Goal: Task Accomplishment & Management: Manage account settings

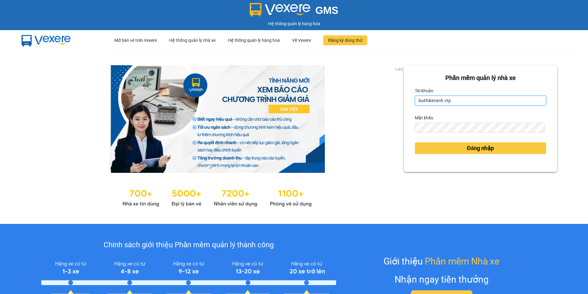
click at [455, 99] on input "buithikimanh.vtp" at bounding box center [480, 101] width 131 height 10
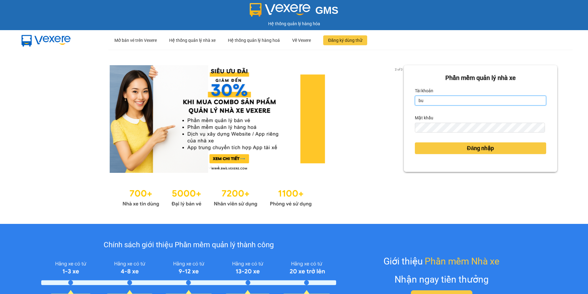
type input "b"
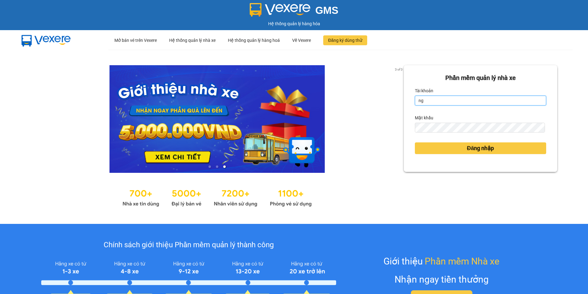
type input "nguyenthihongphuong.vtp"
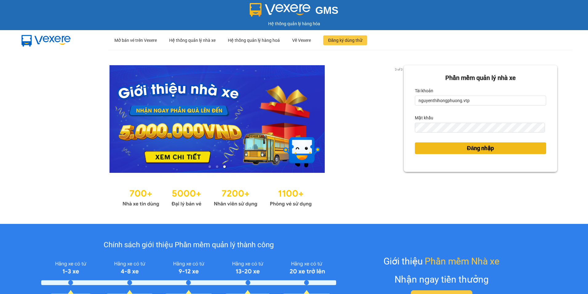
click at [452, 149] on button "Đăng nhập" at bounding box center [480, 148] width 131 height 12
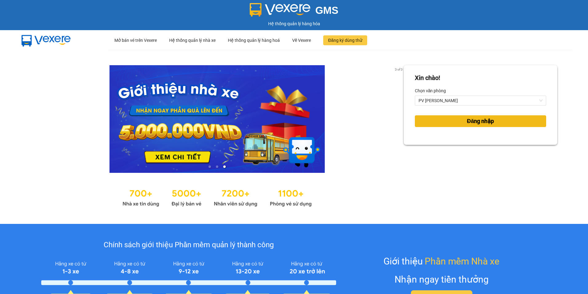
click at [471, 122] on span "Đăng nhập" at bounding box center [480, 121] width 27 height 9
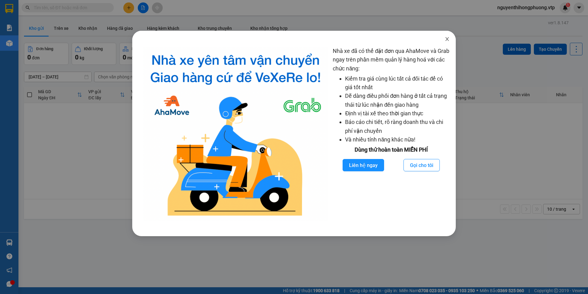
click at [447, 37] on icon "close" at bounding box center [446, 39] width 5 height 5
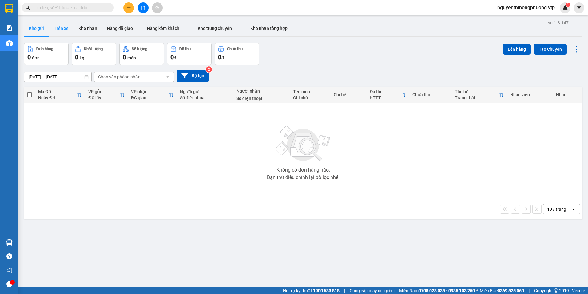
click at [50, 27] on button "Trên xe" at bounding box center [61, 28] width 25 height 15
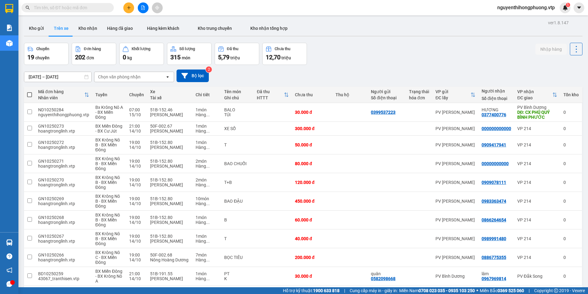
click at [168, 78] on icon "open" at bounding box center [167, 76] width 5 height 5
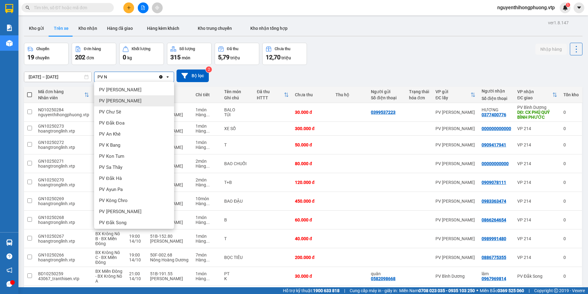
type input "PV N"
click at [101, 101] on span "PV [PERSON_NAME]" at bounding box center [120, 101] width 42 height 6
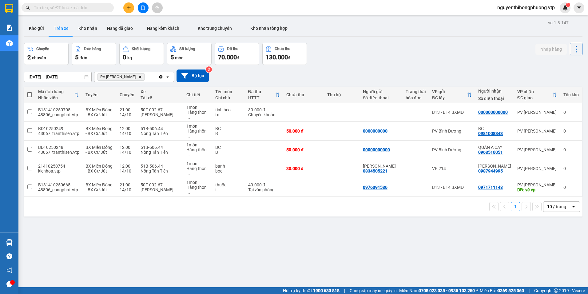
click at [571, 204] on icon "open" at bounding box center [573, 206] width 5 height 5
click at [547, 250] on span "100 / trang" at bounding box center [554, 250] width 22 height 6
click at [41, 25] on button "Kho gửi" at bounding box center [36, 28] width 25 height 15
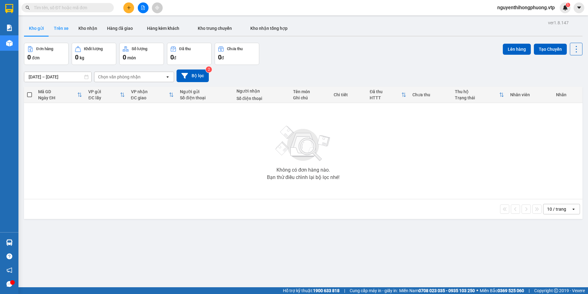
click at [63, 31] on button "Trên xe" at bounding box center [61, 28] width 25 height 15
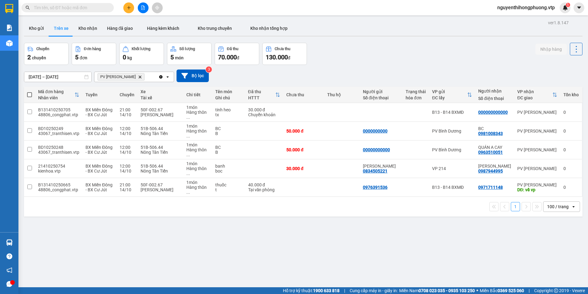
click at [168, 77] on icon at bounding box center [167, 76] width 2 height 1
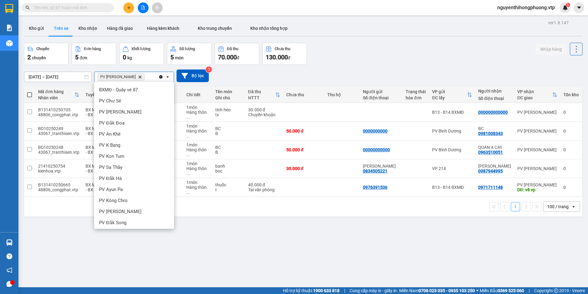
scroll to position [112, 0]
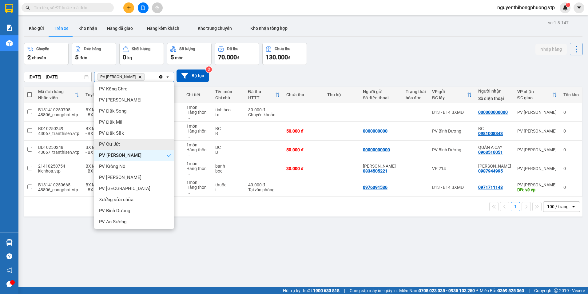
click at [115, 146] on span "PV Cư Jút" at bounding box center [109, 144] width 21 height 6
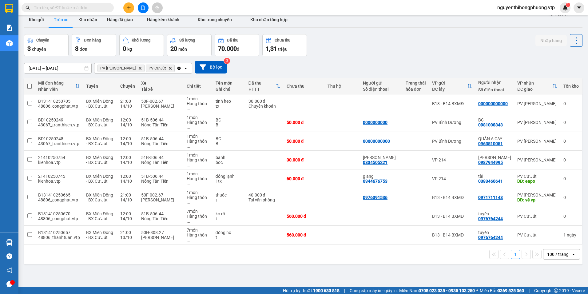
scroll to position [0, 0]
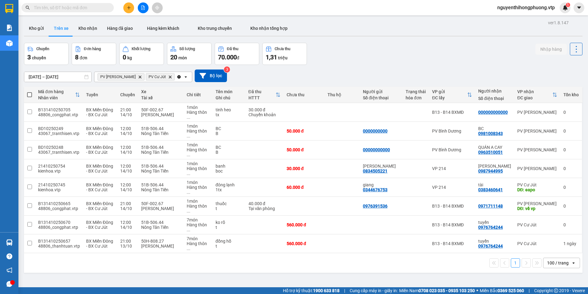
click at [571, 260] on icon "open" at bounding box center [573, 262] width 5 height 5
click at [553, 210] on span "100 / trang" at bounding box center [554, 210] width 23 height 6
click at [138, 77] on icon "Delete" at bounding box center [140, 77] width 4 height 4
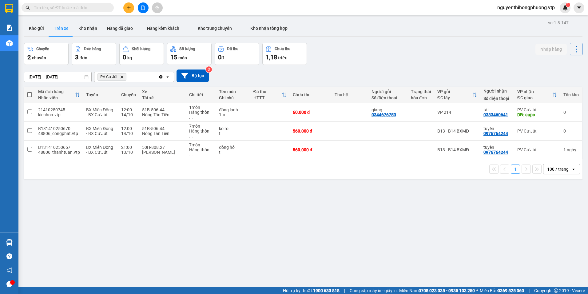
click at [169, 78] on icon "open" at bounding box center [167, 76] width 5 height 5
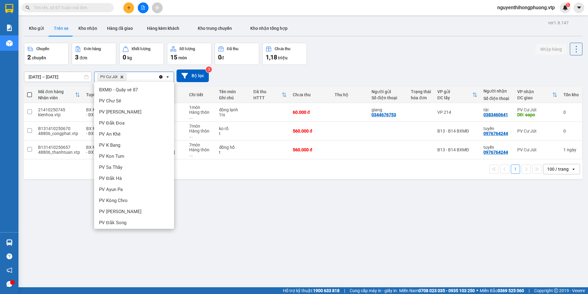
scroll to position [101, 0]
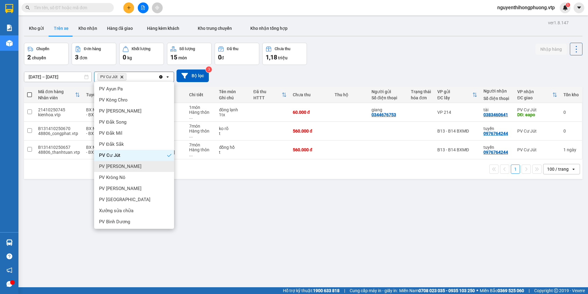
click at [111, 167] on span "PV [PERSON_NAME]" at bounding box center [120, 166] width 42 height 6
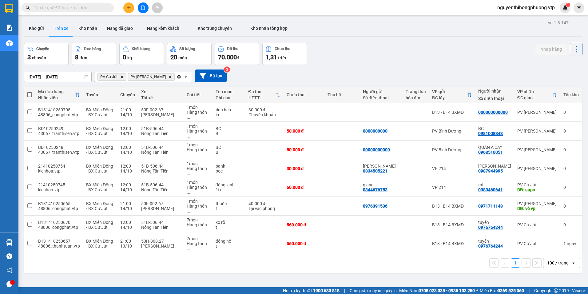
click at [120, 76] on icon "Delete" at bounding box center [122, 77] width 4 height 4
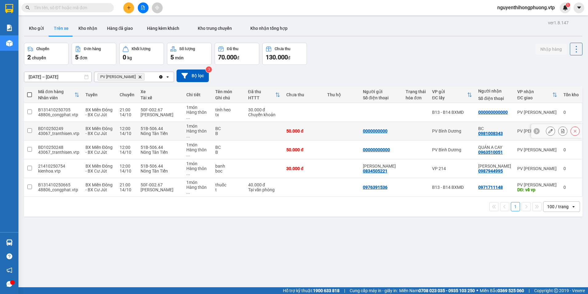
click at [28, 128] on input "checkbox" at bounding box center [29, 130] width 5 height 5
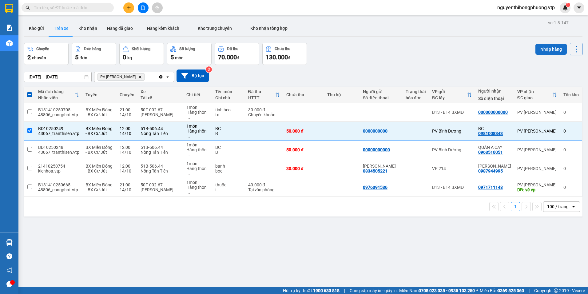
click at [544, 49] on button "Nhập hàng" at bounding box center [550, 49] width 31 height 11
checkbox input "false"
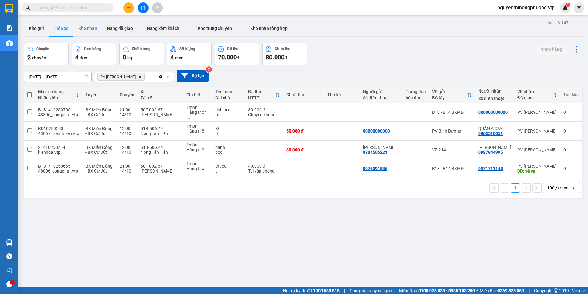
click at [91, 30] on button "Kho nhận" at bounding box center [87, 28] width 29 height 15
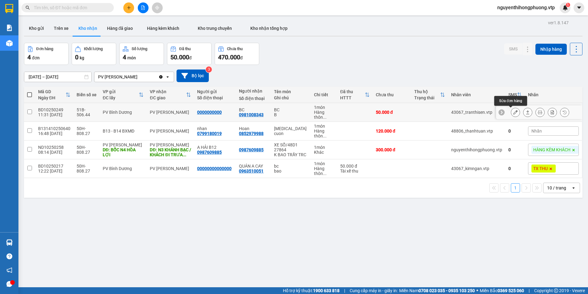
click at [511, 109] on button at bounding box center [515, 112] width 9 height 11
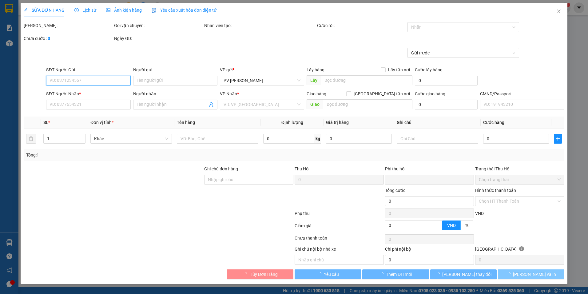
type input "0000000000"
type input "0981008343"
type input "BC"
type input "0"
type input "50.000"
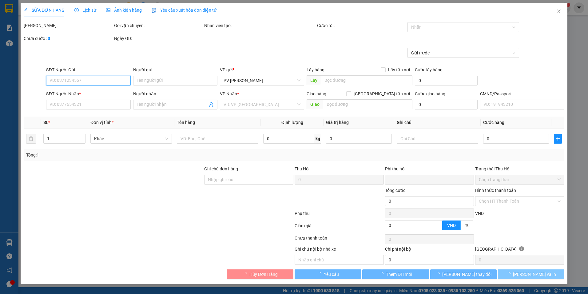
type input "50.000"
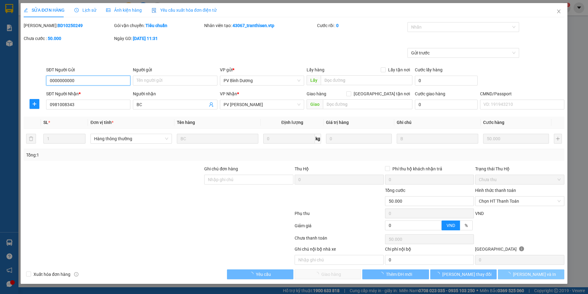
type input "2.500"
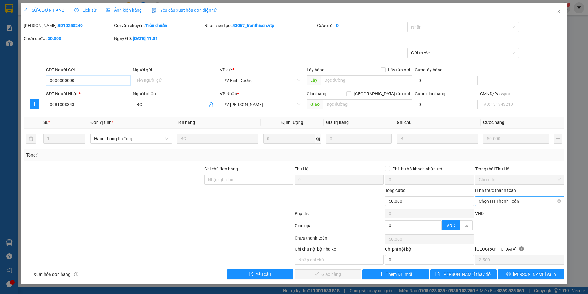
click at [523, 203] on span "Chọn HT Thanh Toán" at bounding box center [520, 200] width 82 height 9
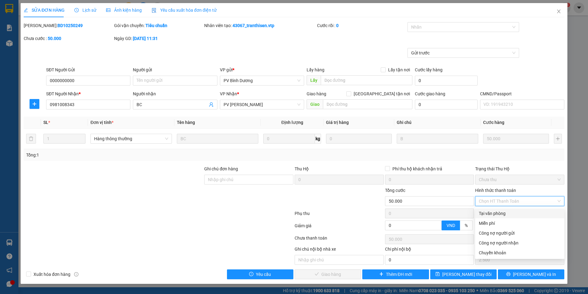
click at [499, 213] on div "Tại văn phòng" at bounding box center [520, 213] width 82 height 7
type input "0"
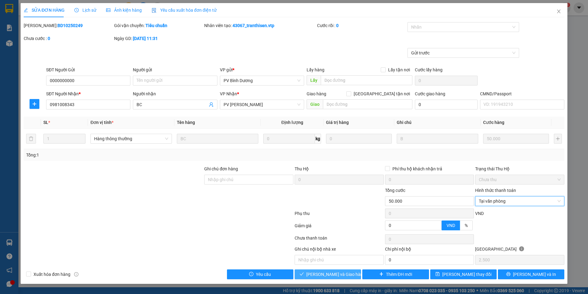
click at [332, 274] on span "Lưu và Giao hàng" at bounding box center [335, 274] width 59 height 7
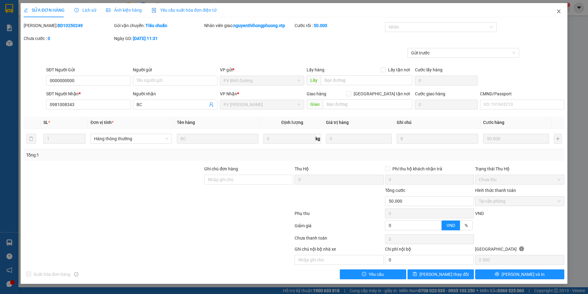
click at [558, 11] on icon "close" at bounding box center [558, 11] width 5 height 5
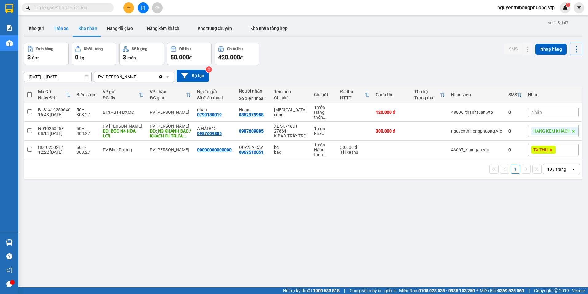
click at [58, 26] on button "Trên xe" at bounding box center [61, 28] width 25 height 15
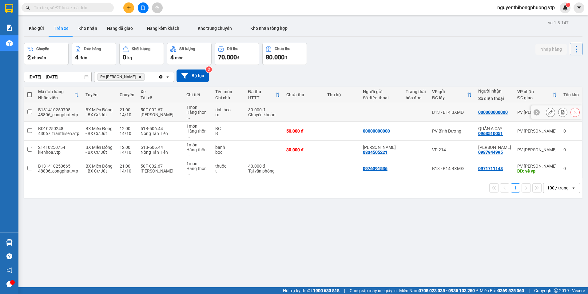
click at [29, 109] on input "checkbox" at bounding box center [29, 111] width 5 height 5
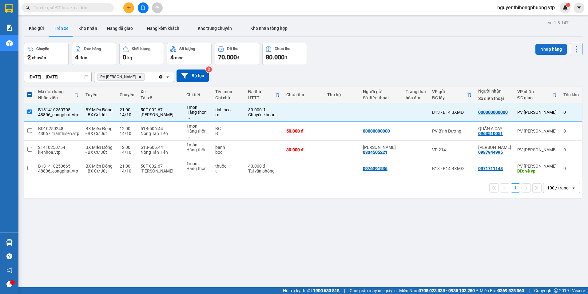
click at [542, 49] on button "Nhập hàng" at bounding box center [550, 49] width 31 height 11
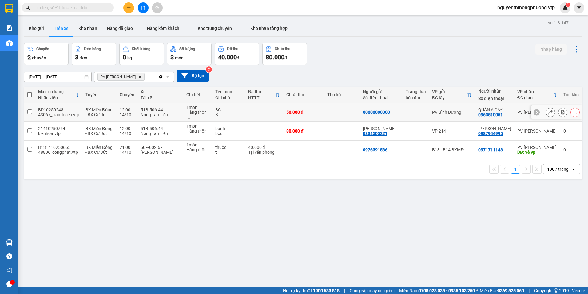
click at [28, 109] on input "checkbox" at bounding box center [29, 111] width 5 height 5
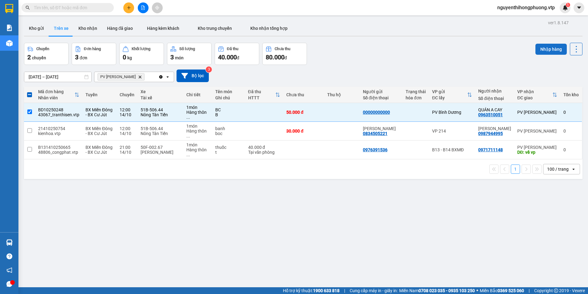
click at [543, 47] on button "Nhập hàng" at bounding box center [550, 49] width 31 height 11
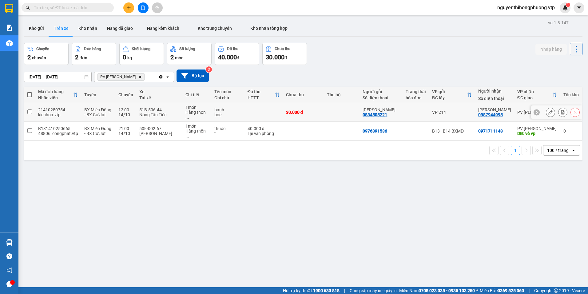
click at [31, 109] on input "checkbox" at bounding box center [29, 111] width 5 height 5
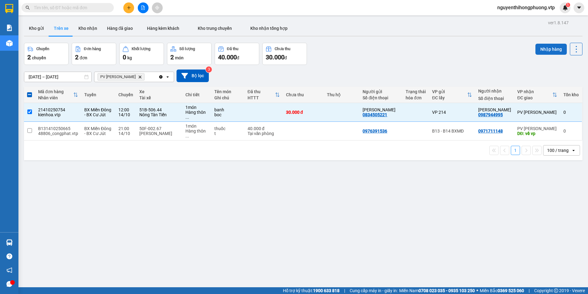
click at [543, 46] on button "Nhập hàng" at bounding box center [550, 49] width 31 height 11
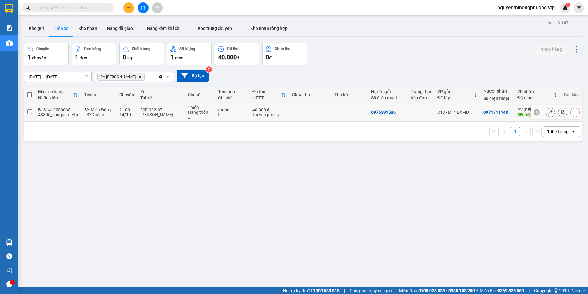
click at [30, 109] on input "checkbox" at bounding box center [29, 111] width 5 height 5
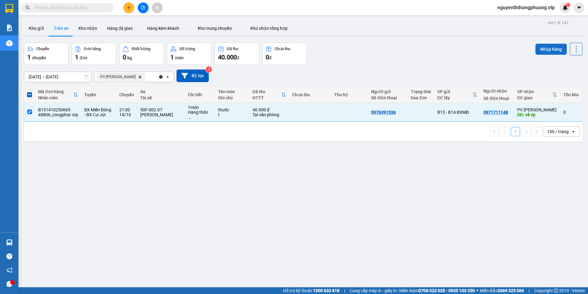
click at [550, 49] on button "Nhập hàng" at bounding box center [550, 49] width 31 height 11
checkbox input "false"
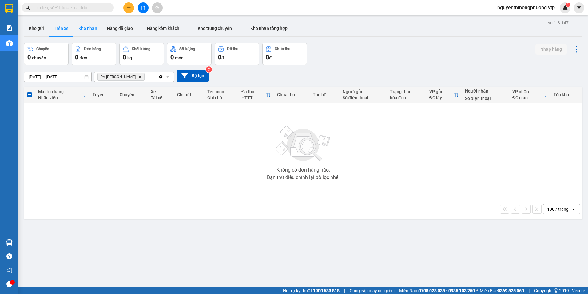
click at [94, 27] on button "Kho nhận" at bounding box center [87, 28] width 29 height 15
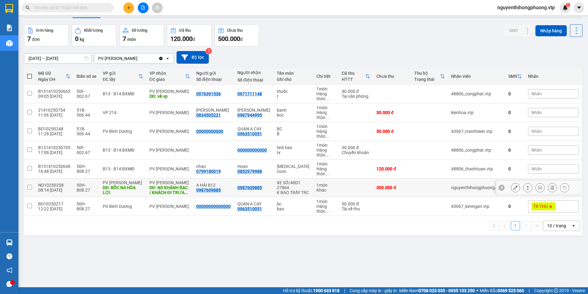
scroll to position [28, 0]
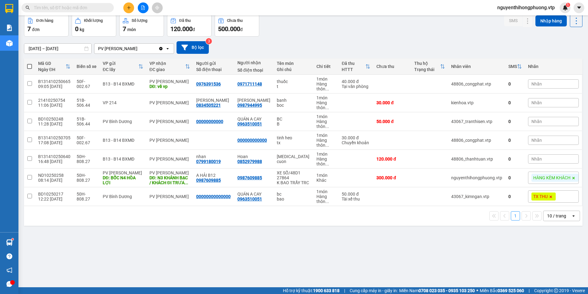
click at [60, 10] on input "text" at bounding box center [70, 7] width 73 height 7
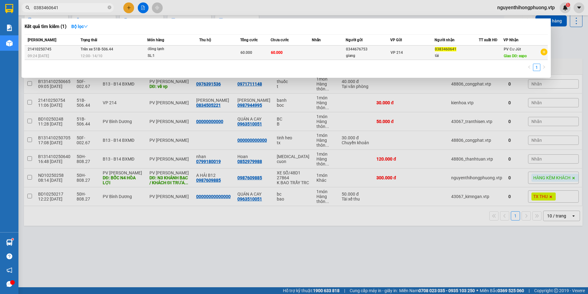
type input "0383460641"
click at [468, 51] on div "0383460641" at bounding box center [457, 49] width 44 height 6
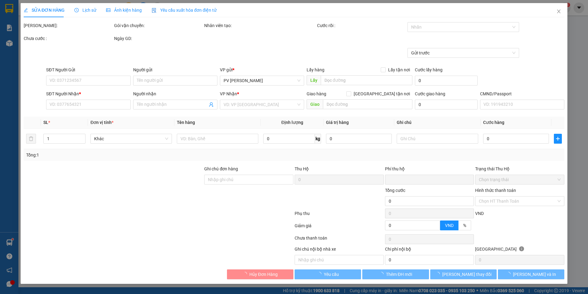
type input "3.000"
type input "0344676753"
type input "giang"
type input "0383460641"
type input "tài"
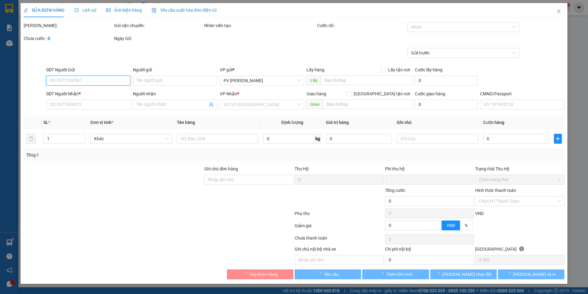
type input "eapo"
type input "0"
type input "60.000"
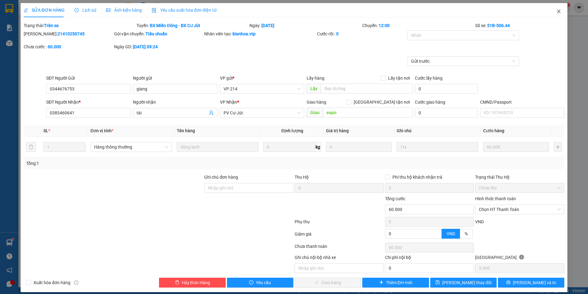
click at [556, 12] on icon "close" at bounding box center [558, 11] width 5 height 5
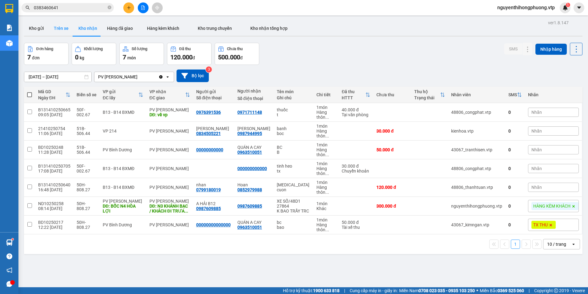
click at [60, 30] on button "Trên xe" at bounding box center [61, 28] width 25 height 15
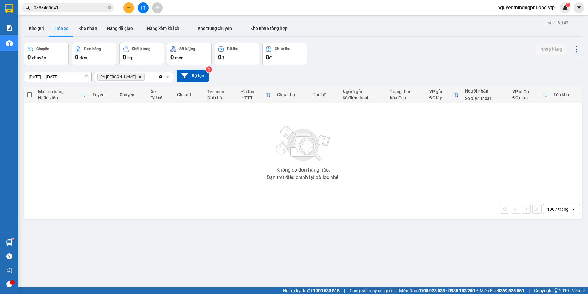
click at [167, 77] on icon "open" at bounding box center [167, 76] width 5 height 5
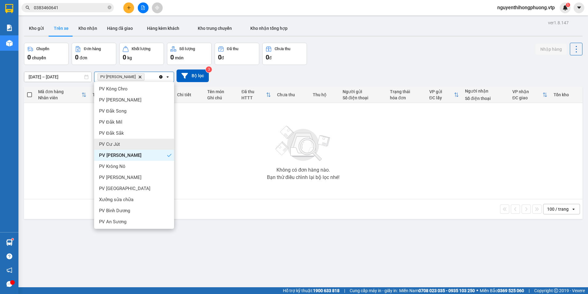
click at [120, 144] on div "PV Cư Jút" at bounding box center [134, 144] width 80 height 11
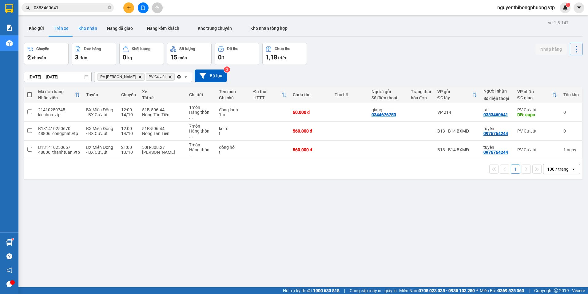
click at [92, 30] on button "Kho nhận" at bounding box center [87, 28] width 29 height 15
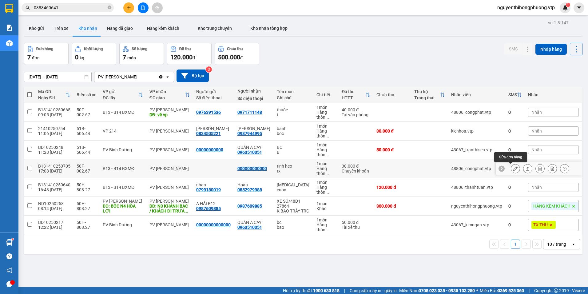
click at [513, 170] on icon at bounding box center [515, 168] width 4 height 4
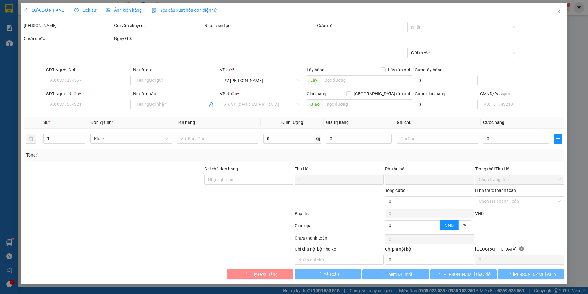
type input "1.500"
type input "000000000000"
type input "0"
type input "30.000"
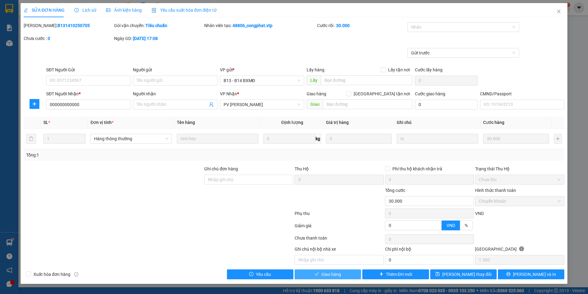
click at [325, 274] on span "Giao hàng" at bounding box center [331, 274] width 20 height 7
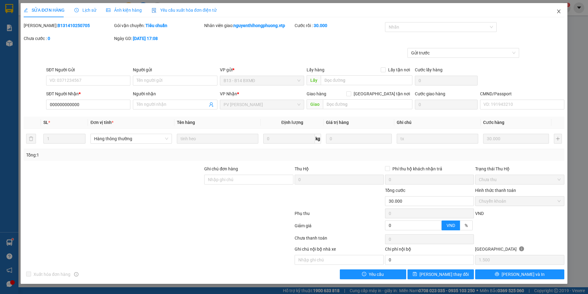
click at [559, 12] on icon "close" at bounding box center [558, 11] width 5 height 5
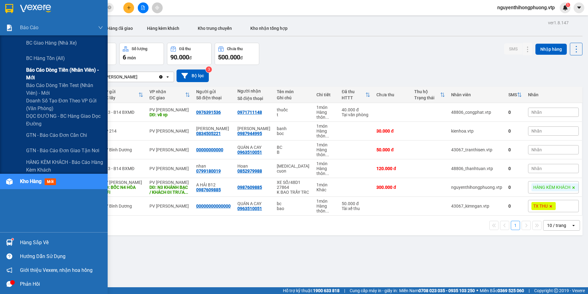
click at [40, 70] on span "Báo cáo dòng tiền (nhân viên) - mới" at bounding box center [64, 73] width 77 height 15
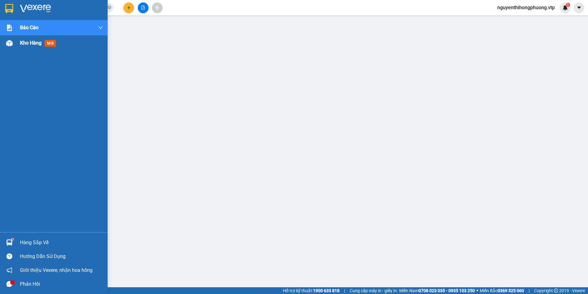
click at [31, 44] on span "Kho hàng" at bounding box center [31, 43] width 22 height 6
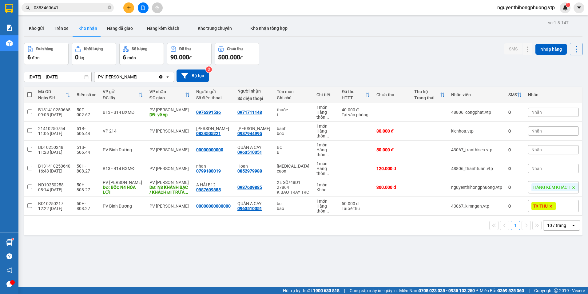
click at [68, 8] on input "0383460641" at bounding box center [70, 7] width 73 height 7
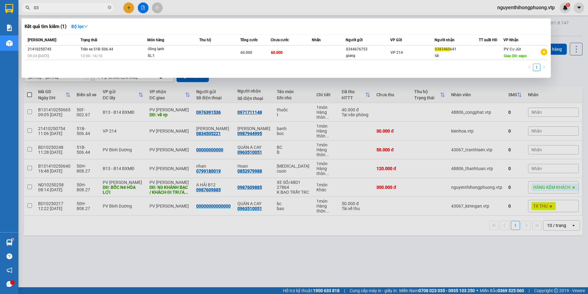
type input "0"
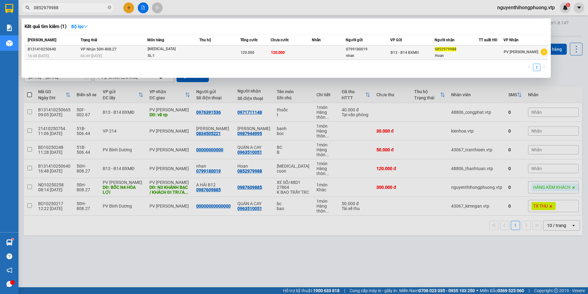
type input "0852979988"
click at [376, 53] on div "nhan" at bounding box center [368, 56] width 44 height 6
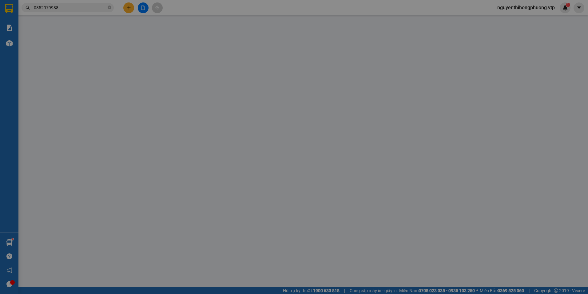
type input "6.000"
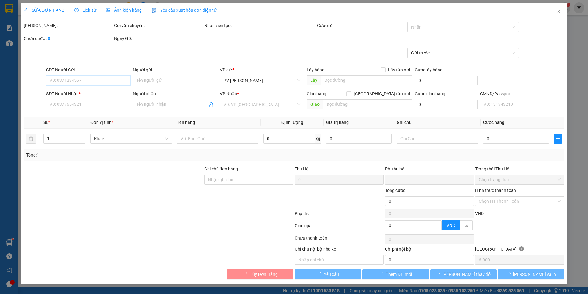
type input "0799180019"
type input "nhan"
type input "0852979988"
type input "Hoan"
type input "0"
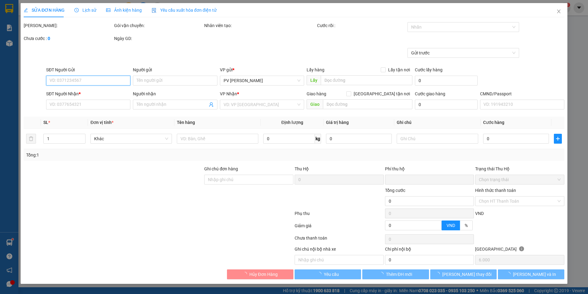
type input "120.000"
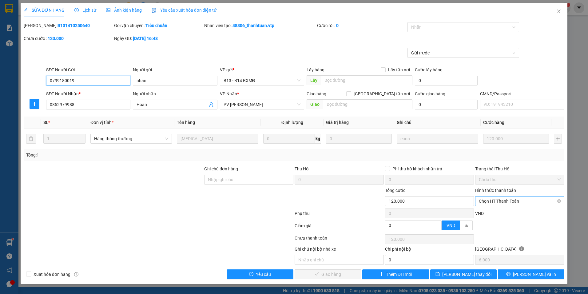
click at [533, 202] on span "Chọn HT Thanh Toán" at bounding box center [520, 200] width 82 height 9
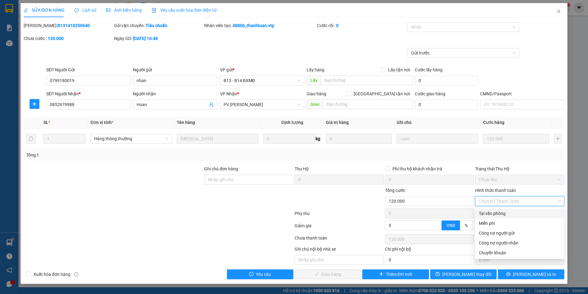
click at [496, 214] on div "Tại văn phòng" at bounding box center [520, 213] width 82 height 7
type input "0"
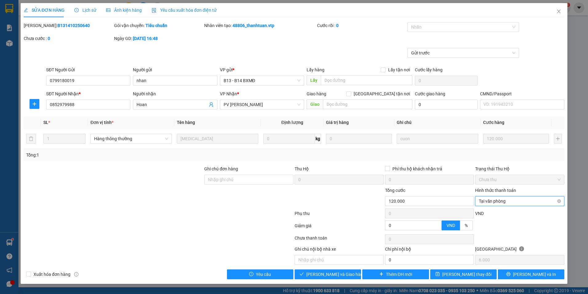
click at [515, 200] on span "Tại văn phòng" at bounding box center [520, 200] width 82 height 9
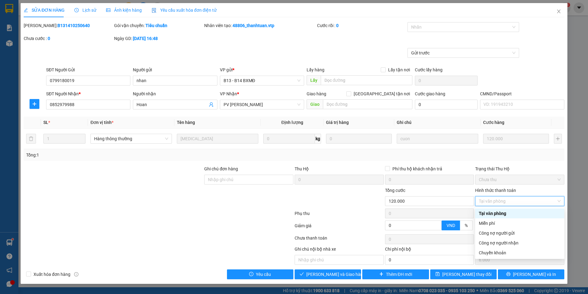
click at [128, 221] on div at bounding box center [158, 227] width 271 height 12
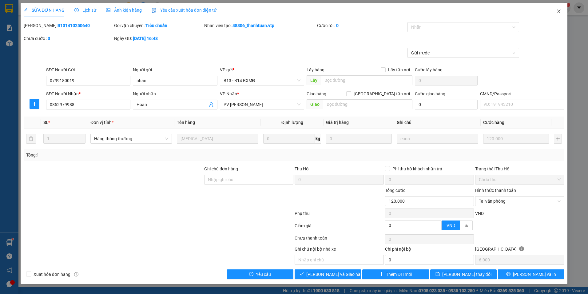
click at [558, 12] on icon "close" at bounding box center [558, 11] width 5 height 5
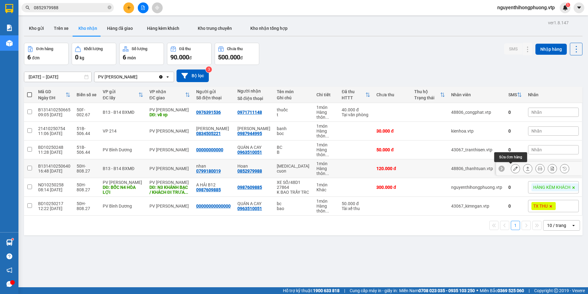
click at [513, 167] on icon at bounding box center [515, 168] width 4 height 4
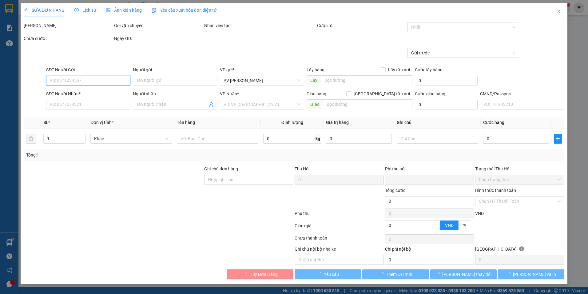
type input "6.000"
type input "0799180019"
type input "nhan"
type input "0852979988"
type input "Hoan"
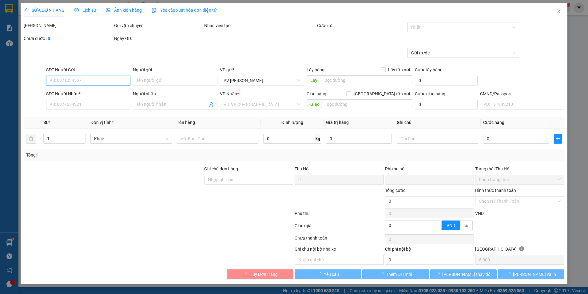
type input "0"
type input "120.000"
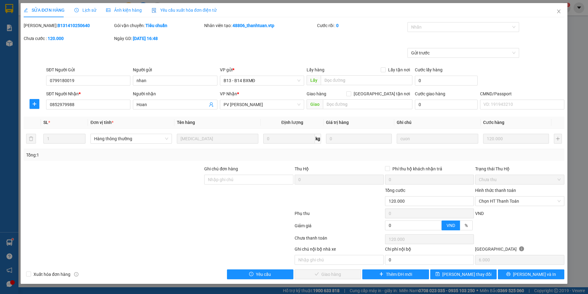
click at [90, 11] on span "Lịch sử" at bounding box center [85, 10] width 22 height 5
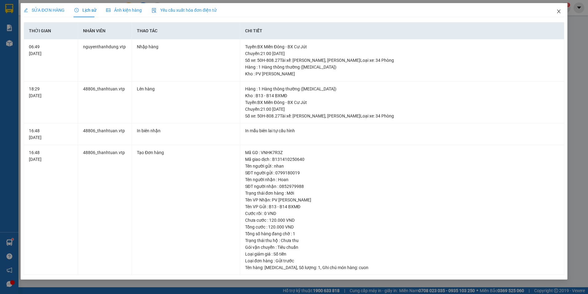
click at [557, 12] on icon "close" at bounding box center [558, 11] width 5 height 5
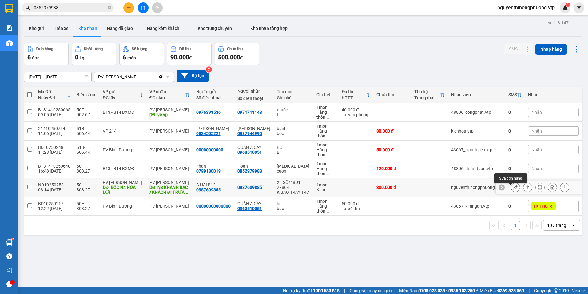
click at [511, 188] on button at bounding box center [515, 187] width 9 height 11
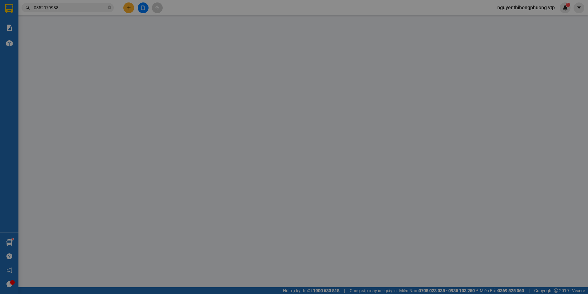
type input "15.000"
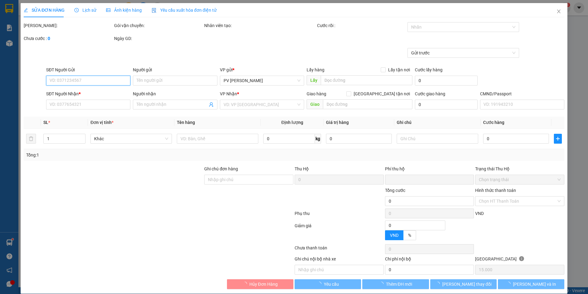
type input "0987609885"
type input "A HẢI B12"
type input "BỐC N4 HÒA LỢI"
type input "0987609885"
type input "N3 KHÁNH BẠC / KHÁCH ĐI TRƯA 1410"
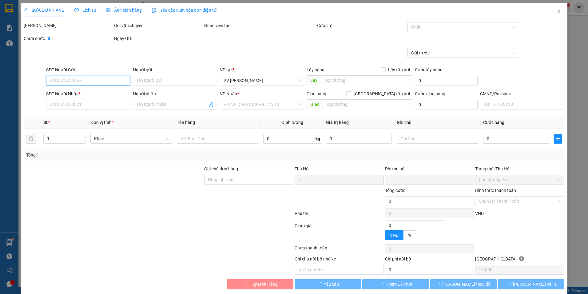
type input "0"
type input "300.000"
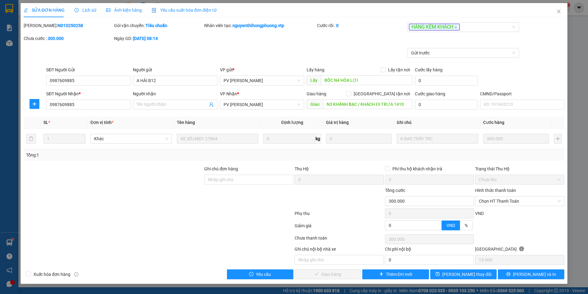
click at [87, 11] on span "Lịch sử" at bounding box center [85, 10] width 22 height 5
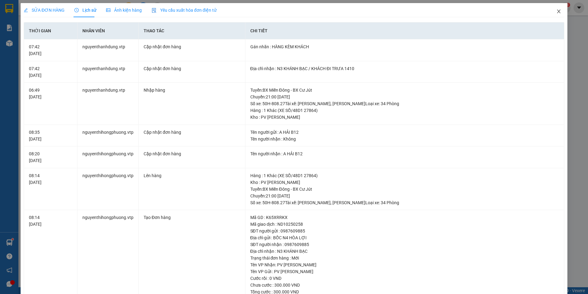
click at [556, 10] on icon "close" at bounding box center [558, 11] width 5 height 5
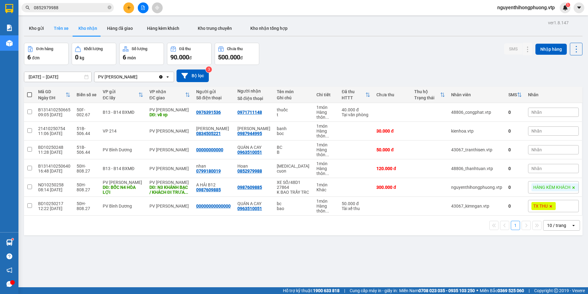
click at [61, 29] on button "Trên xe" at bounding box center [61, 28] width 25 height 15
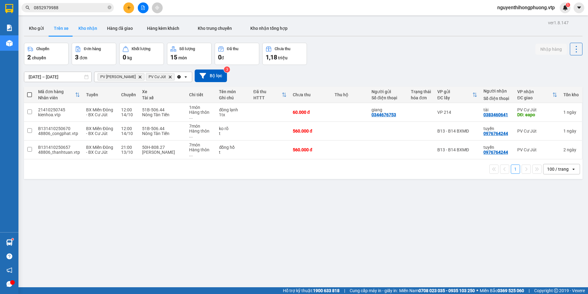
click at [88, 27] on button "Kho nhận" at bounding box center [87, 28] width 29 height 15
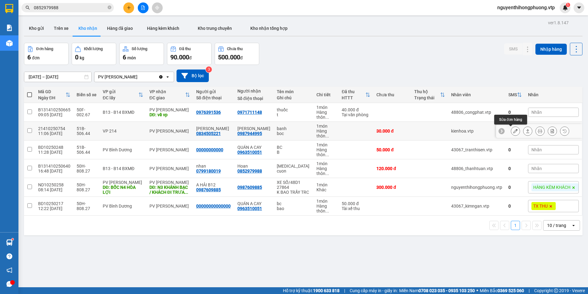
click at [513, 129] on icon at bounding box center [515, 131] width 4 height 4
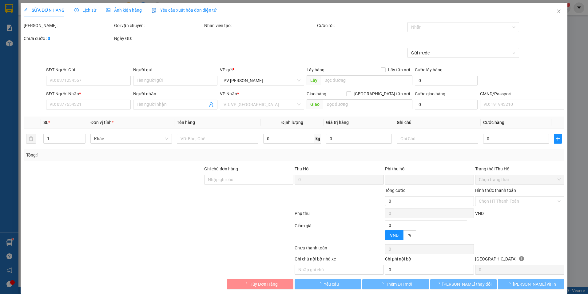
type input "1.500"
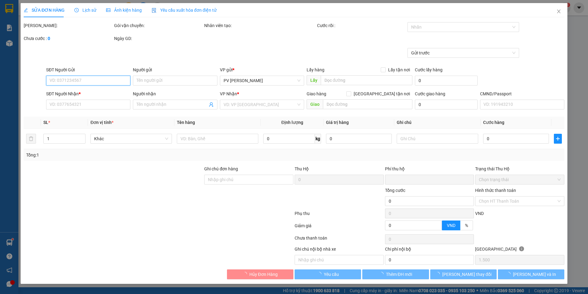
type input "0834505221"
type input "Bao Anh"
type input "0987944995"
type input "Tao"
type input "0"
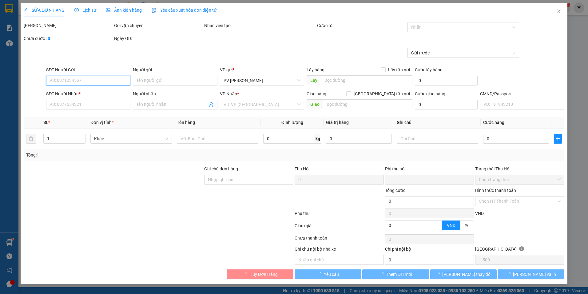
type input "30.000"
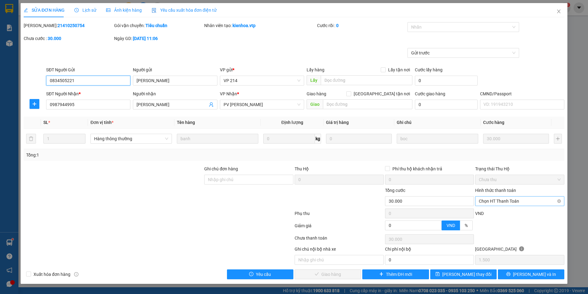
click at [522, 202] on span "Chọn HT Thanh Toán" at bounding box center [520, 200] width 82 height 9
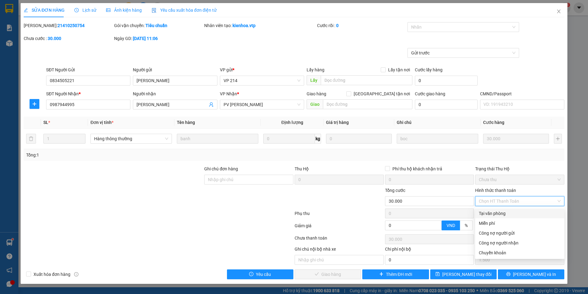
click at [497, 214] on div "Tại văn phòng" at bounding box center [520, 213] width 82 height 7
type input "0"
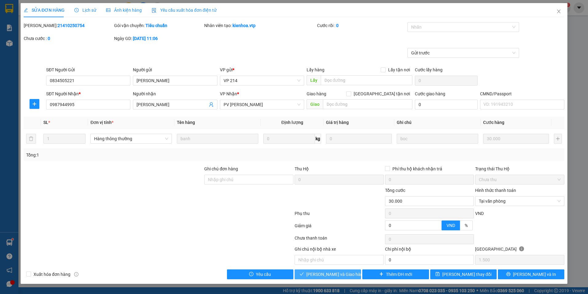
click at [327, 273] on span "Lưu và Giao hàng" at bounding box center [335, 274] width 59 height 7
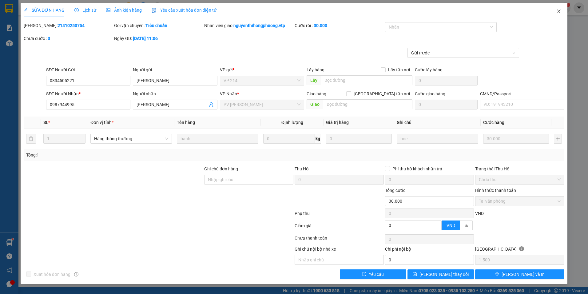
click at [557, 10] on icon "close" at bounding box center [558, 11] width 5 height 5
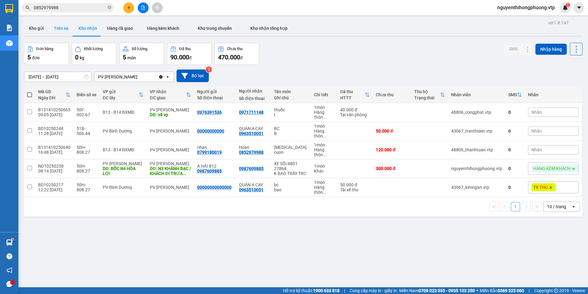
click at [64, 22] on button "Trên xe" at bounding box center [61, 28] width 25 height 15
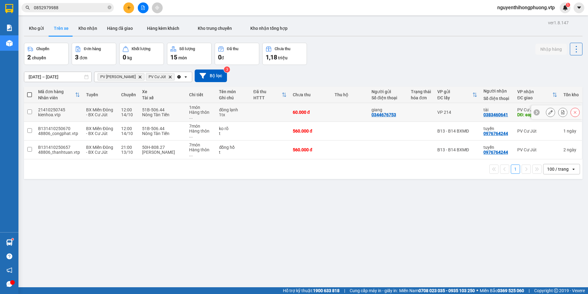
click at [31, 110] on input "checkbox" at bounding box center [29, 111] width 5 height 5
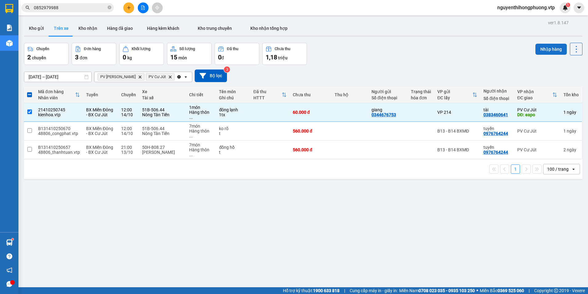
click at [546, 50] on button "Nhập hàng" at bounding box center [550, 49] width 31 height 11
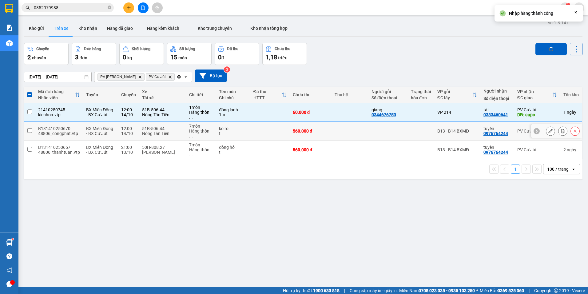
checkbox input "false"
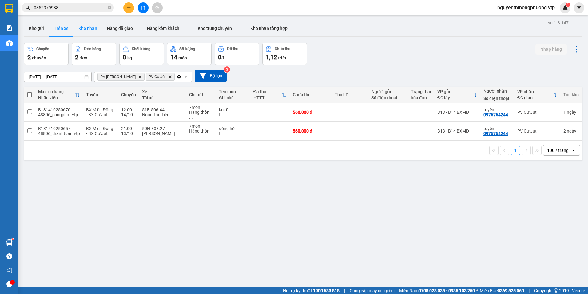
click at [86, 32] on button "Kho nhận" at bounding box center [87, 28] width 29 height 15
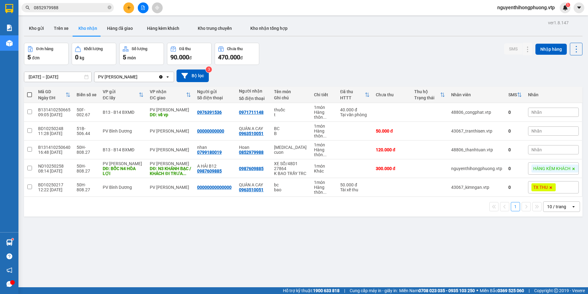
click at [571, 209] on icon "open" at bounding box center [573, 206] width 5 height 5
click at [559, 197] on span "100 / trang" at bounding box center [554, 198] width 22 height 6
click at [61, 29] on button "Trên xe" at bounding box center [61, 28] width 25 height 15
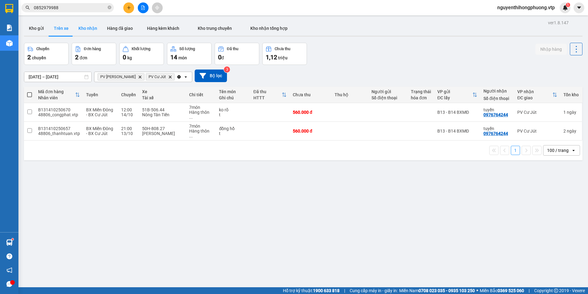
click at [86, 29] on button "Kho nhận" at bounding box center [87, 28] width 29 height 15
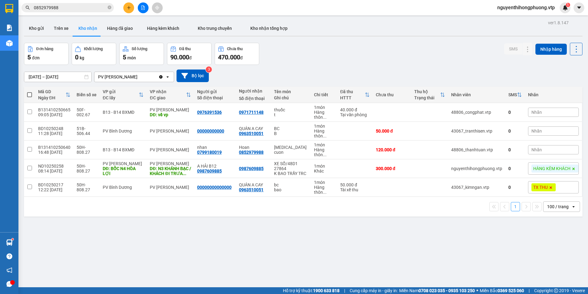
click at [69, 8] on input "0852979988" at bounding box center [70, 7] width 73 height 7
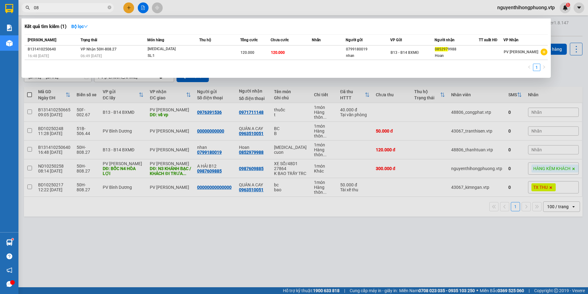
type input "0"
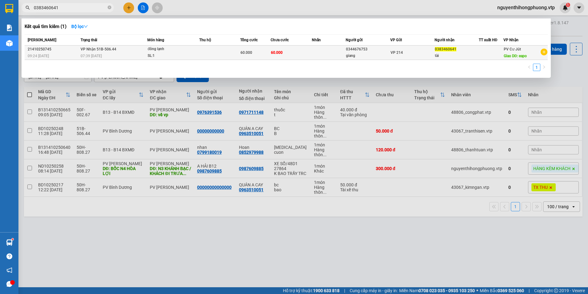
type input "0383460641"
click at [309, 53] on td "60.000" at bounding box center [290, 52] width 41 height 14
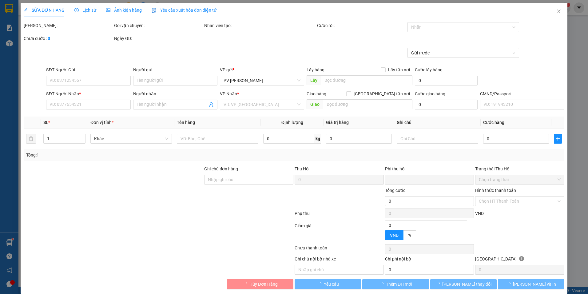
type input "3.000"
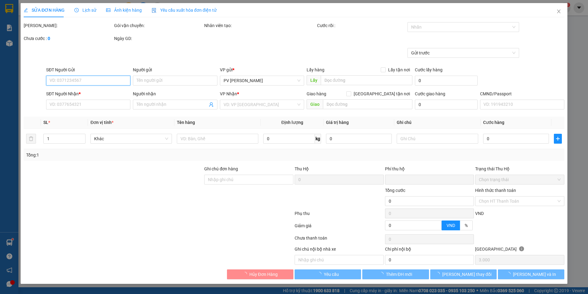
type input "0344676753"
type input "giang"
type input "0383460641"
type input "tài"
type input "eapo"
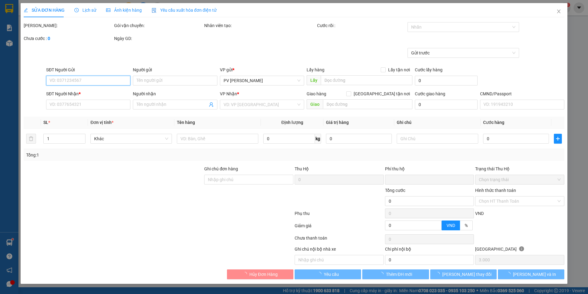
type input "0"
type input "60.000"
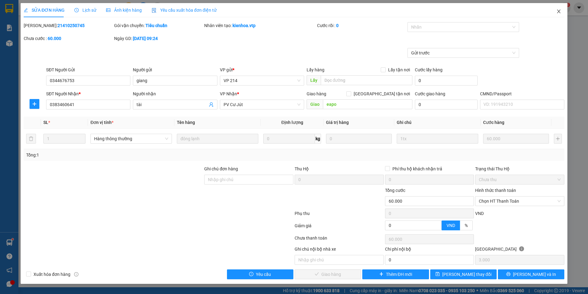
click at [558, 12] on icon "close" at bounding box center [558, 12] width 3 height 4
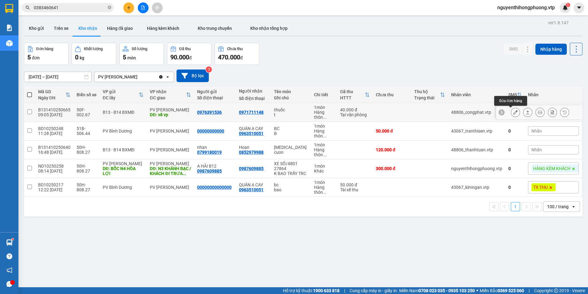
click at [513, 111] on icon at bounding box center [515, 112] width 4 height 4
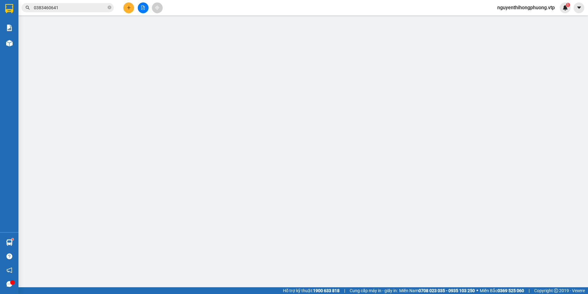
type input "0976391536"
type input "0971711148"
type input "về vp"
type input "0"
type input "40.000"
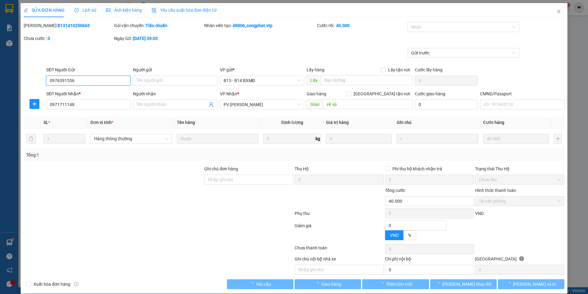
type input "2.000"
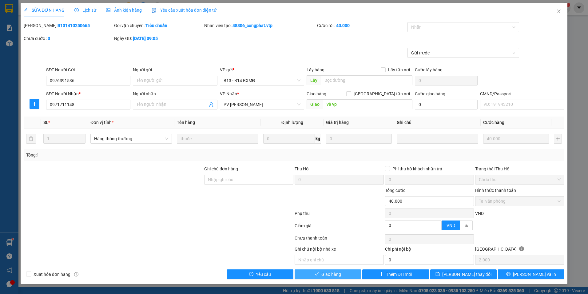
click at [326, 274] on span "Giao hàng" at bounding box center [331, 274] width 20 height 7
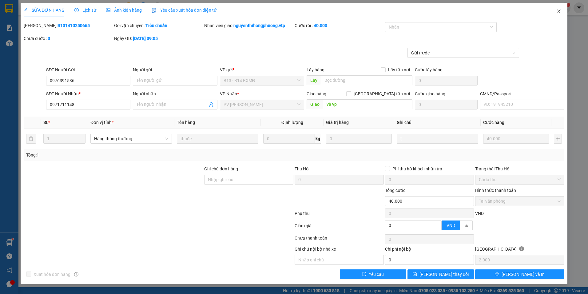
click at [560, 11] on icon "close" at bounding box center [558, 11] width 5 height 5
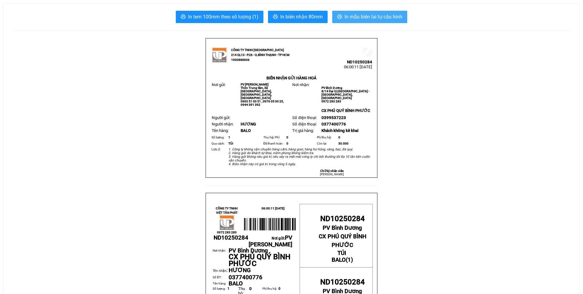
click at [360, 15] on span "In mẫu biên lai tự cấu hình" at bounding box center [374, 17] width 58 height 8
click at [367, 15] on span "In mẫu biên lai tự cấu hình" at bounding box center [374, 17] width 58 height 8
